Goal: Transaction & Acquisition: Purchase product/service

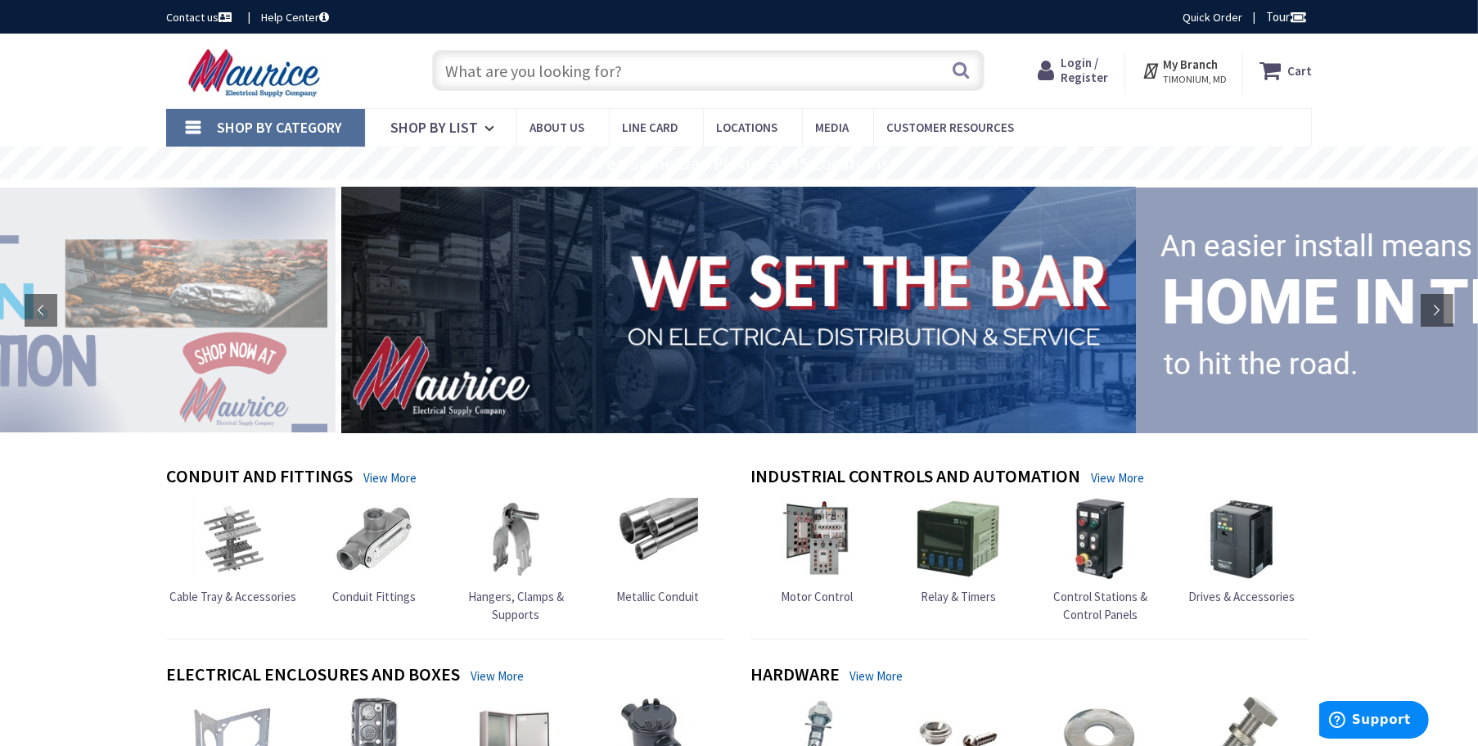
click at [1090, 56] on span "Login / Register" at bounding box center [1084, 70] width 47 height 30
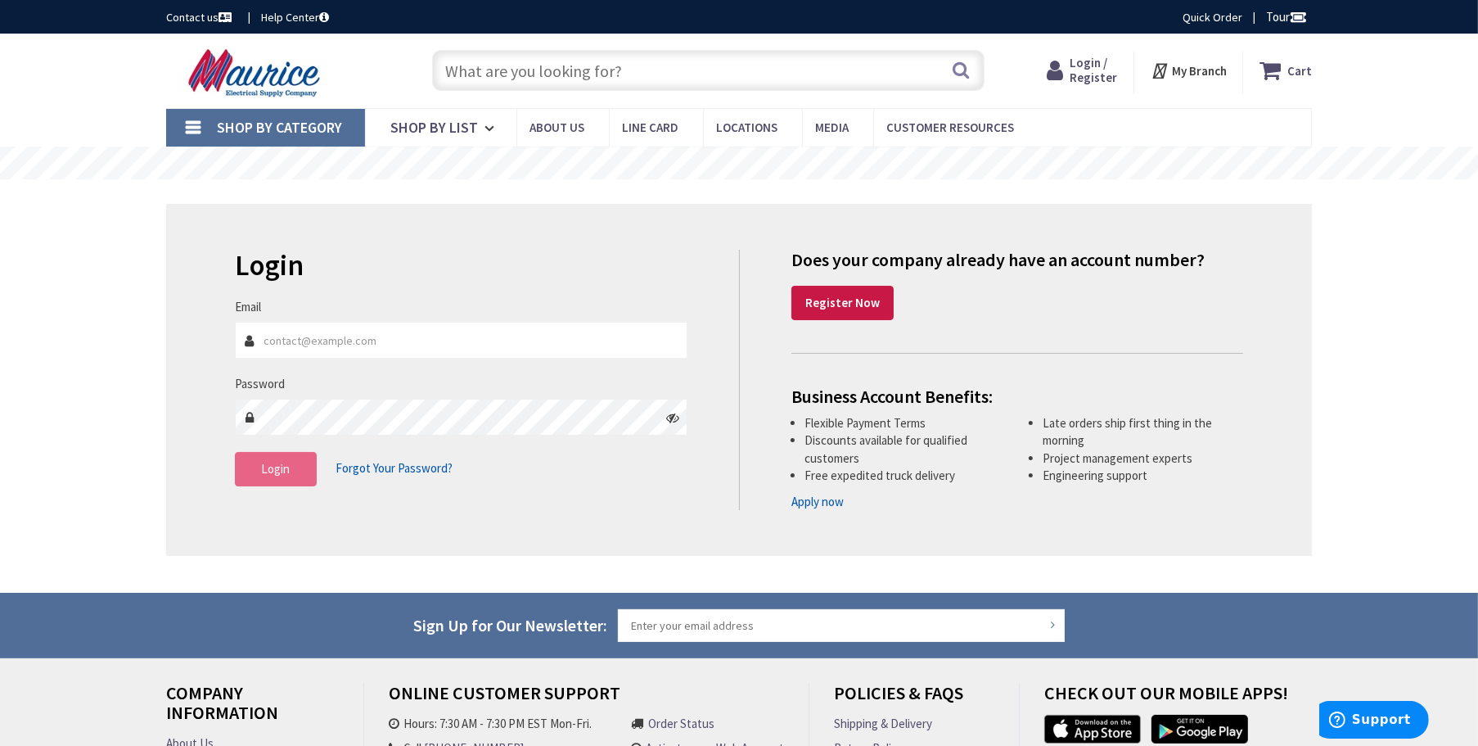
type input "Jay@GNElectricinc.com"
click at [281, 458] on button "Login" at bounding box center [276, 469] width 82 height 34
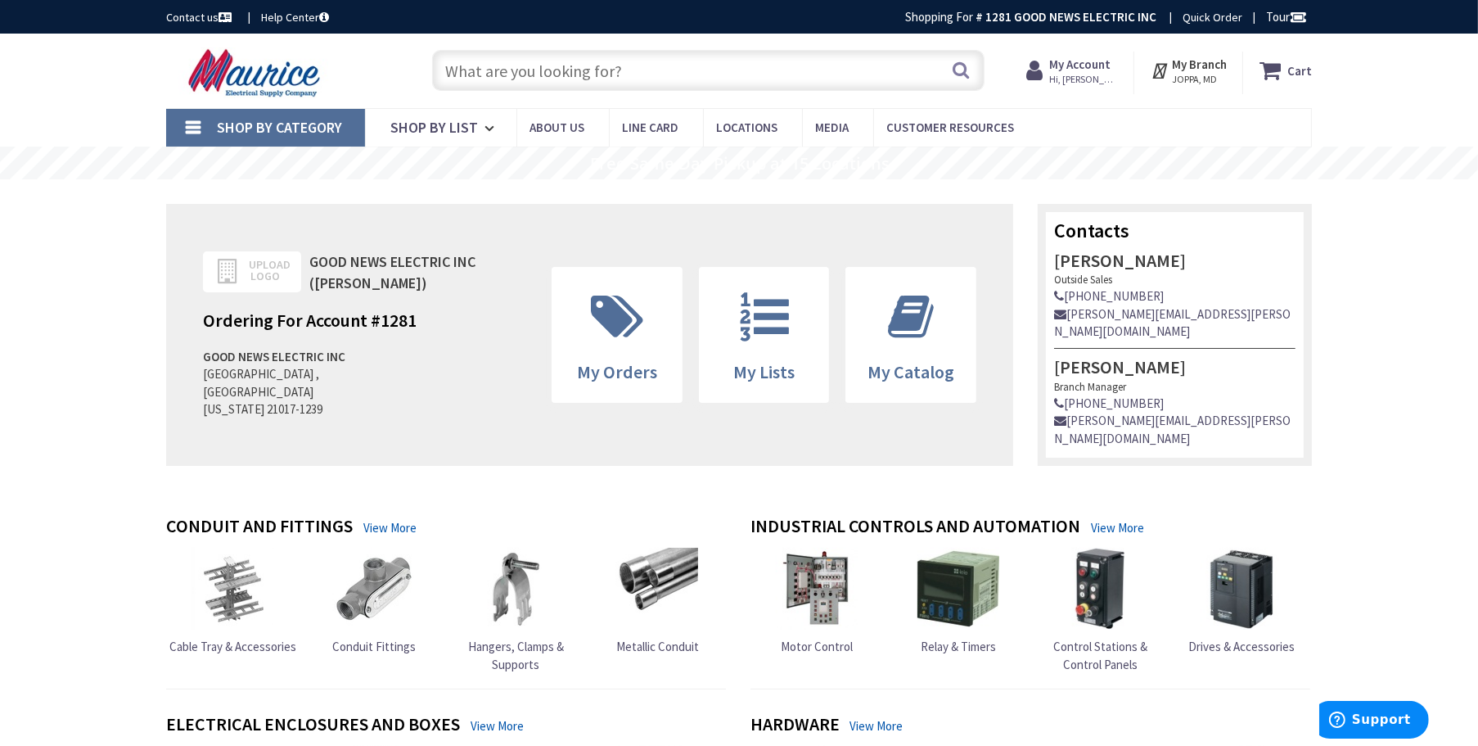
click at [566, 77] on input "text" at bounding box center [708, 70] width 553 height 41
click at [485, 53] on input "text" at bounding box center [708, 70] width 553 height 41
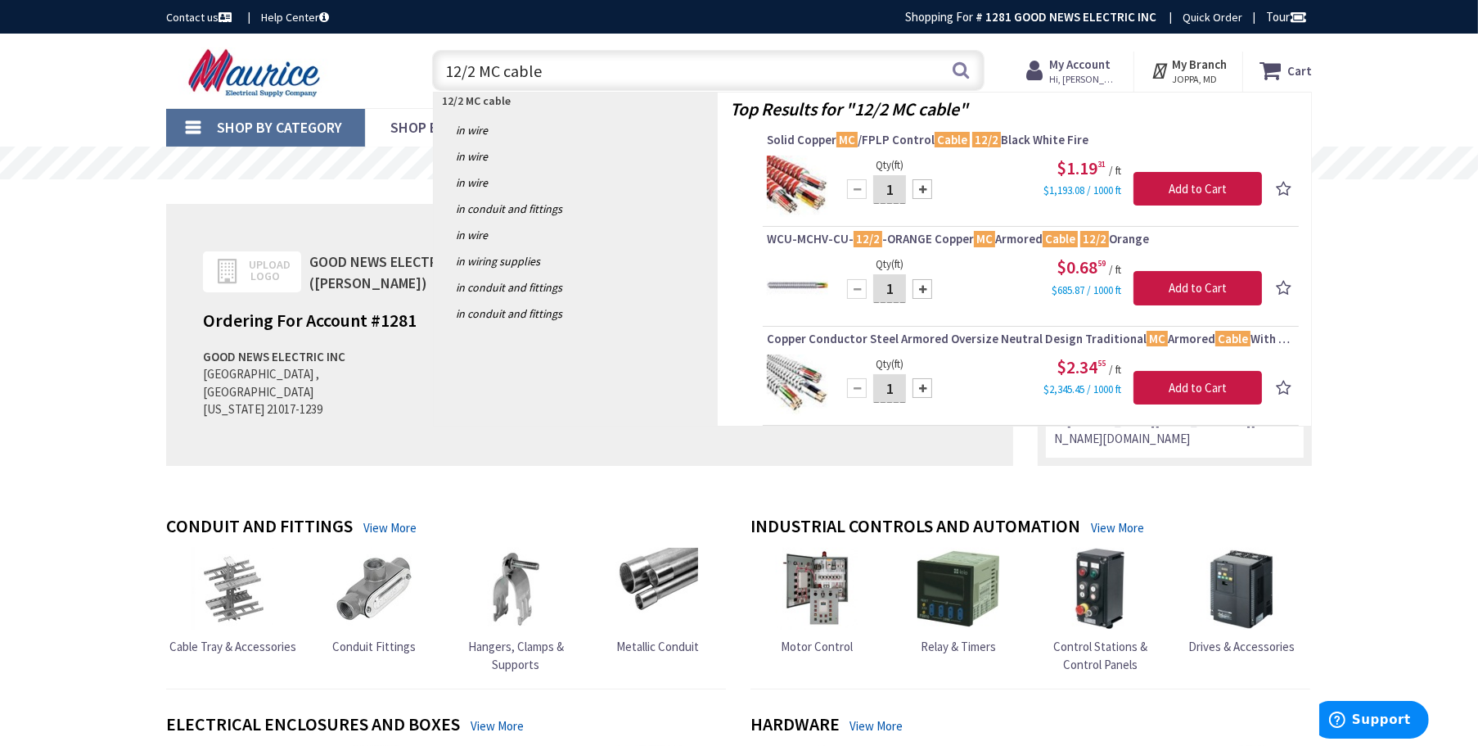
drag, startPoint x: 559, startPoint y: 74, endPoint x: 375, endPoint y: 66, distance: 184.3
click at [376, 65] on div "Toggle Nav 12/2 MC cable 12/2 MC cable Search Cart My Cart Close" at bounding box center [739, 70] width 1171 height 55
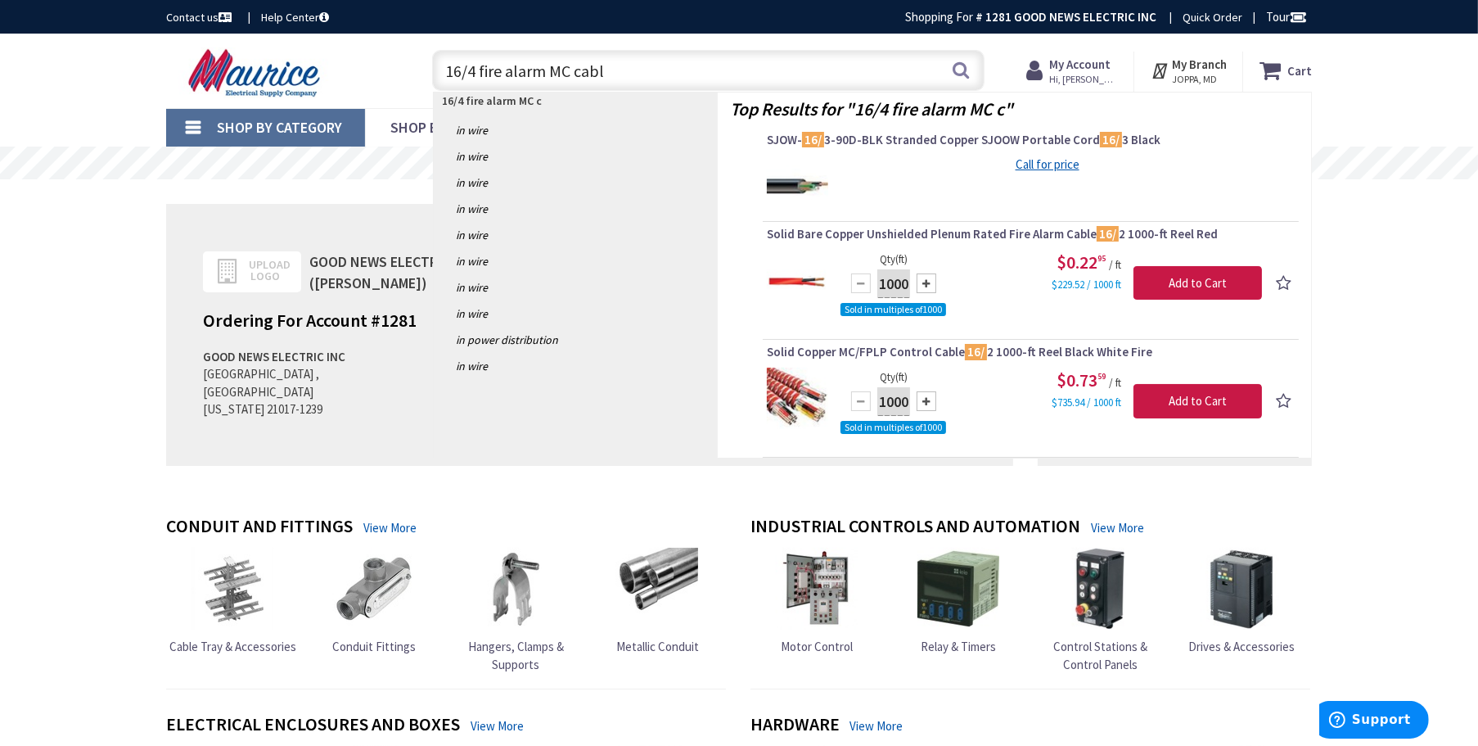
type input "16/4 fire alarm MC cable"
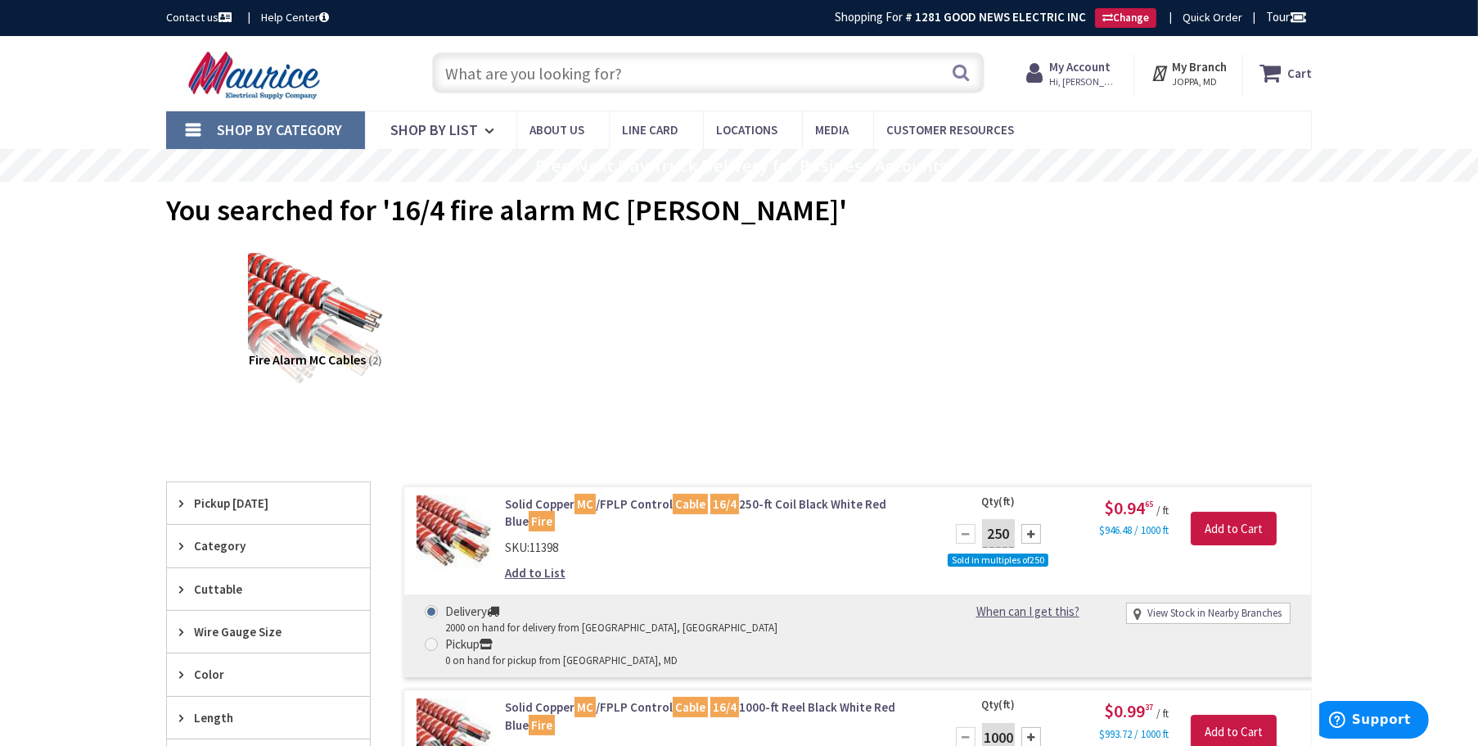
click at [569, 70] on input "text" at bounding box center [708, 72] width 553 height 41
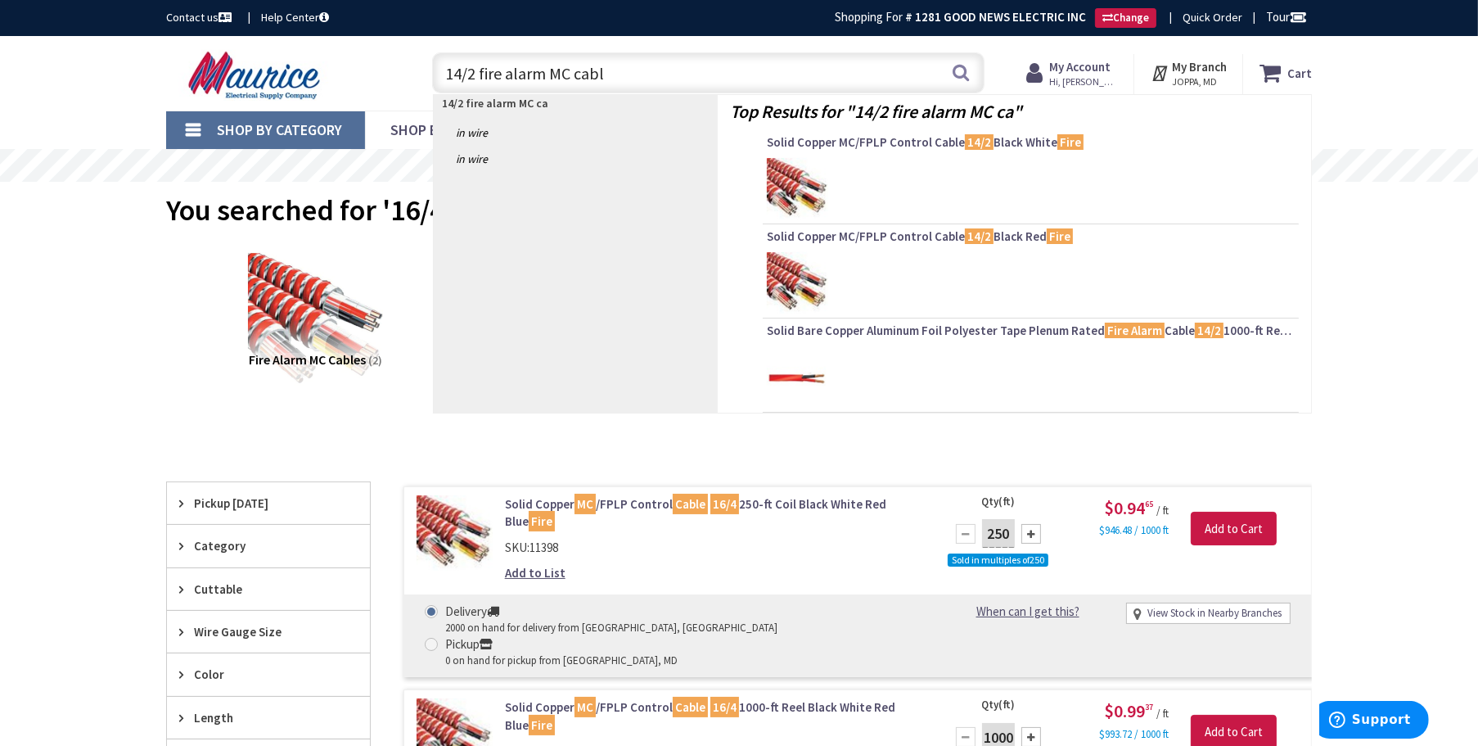
type input "14/2 fire alarm MC cable"
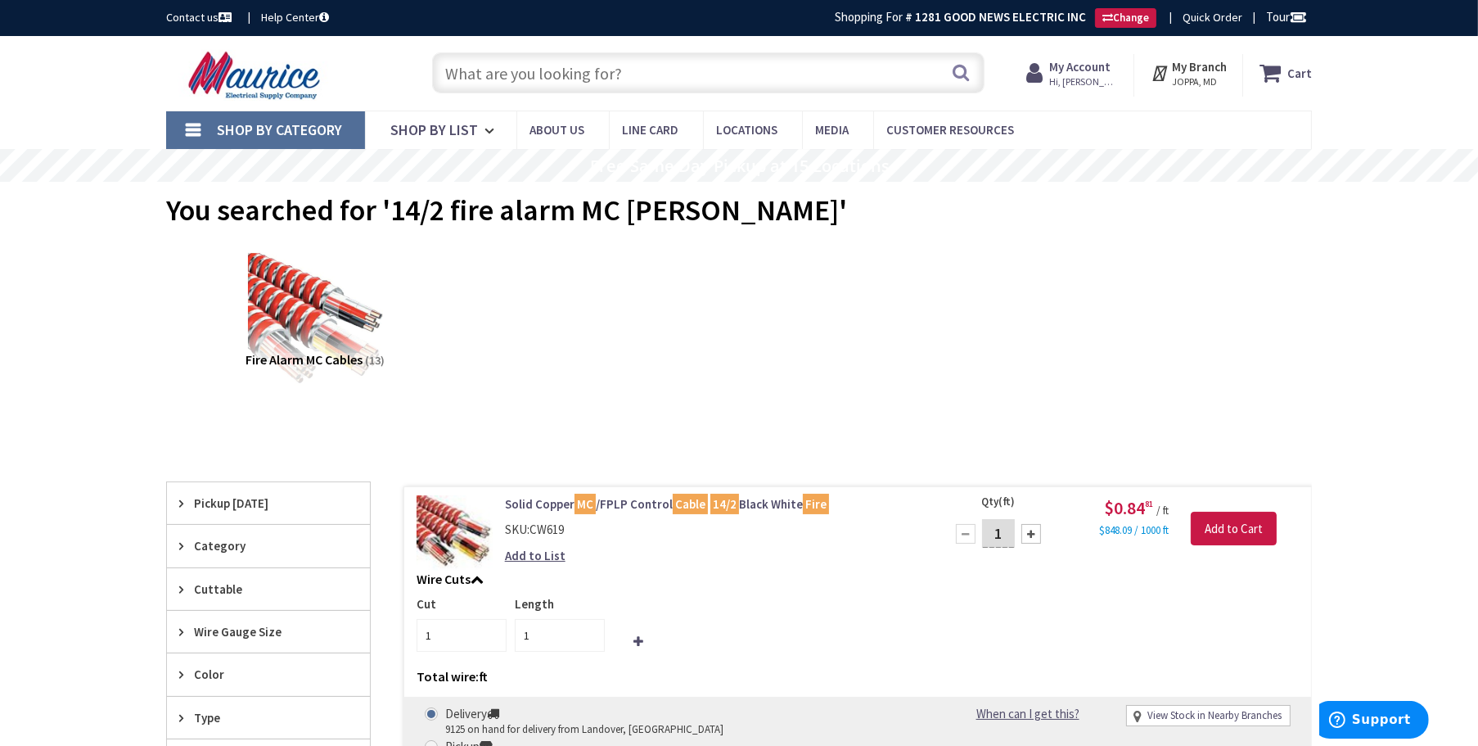
click at [506, 77] on input "text" at bounding box center [708, 72] width 553 height 41
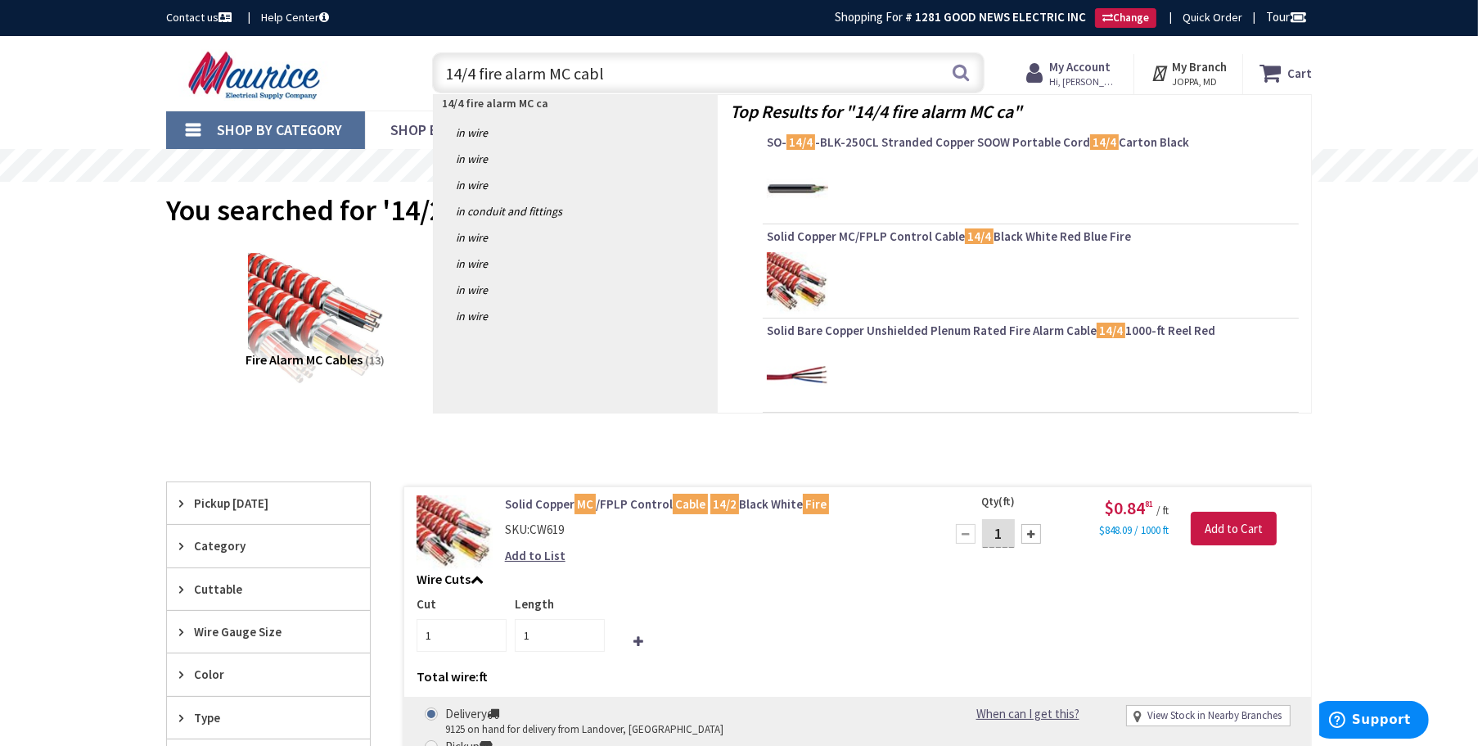
type input "14/4 fire alarm MC cable"
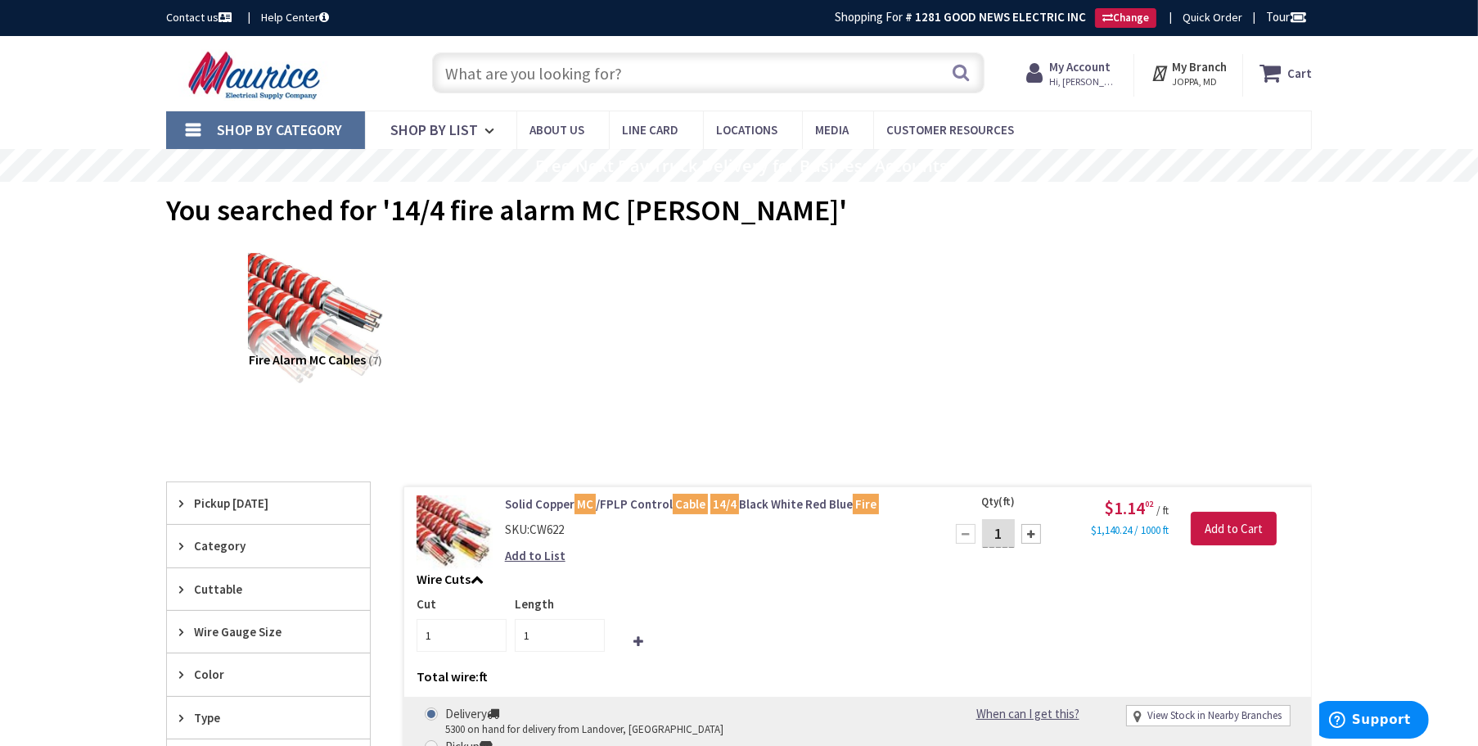
click at [543, 87] on input "text" at bounding box center [708, 72] width 553 height 41
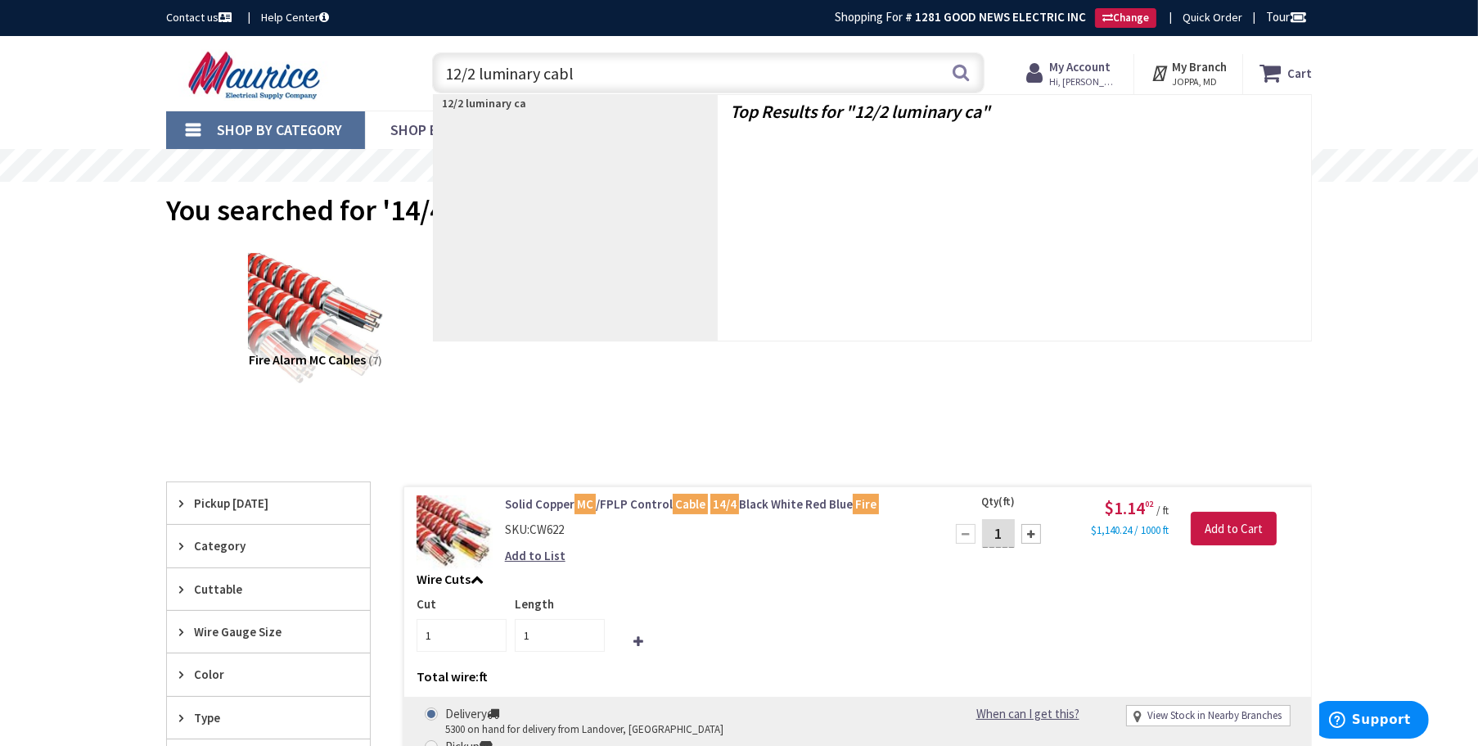
type input "12/2 luminary cable"
